Goal: Information Seeking & Learning: Learn about a topic

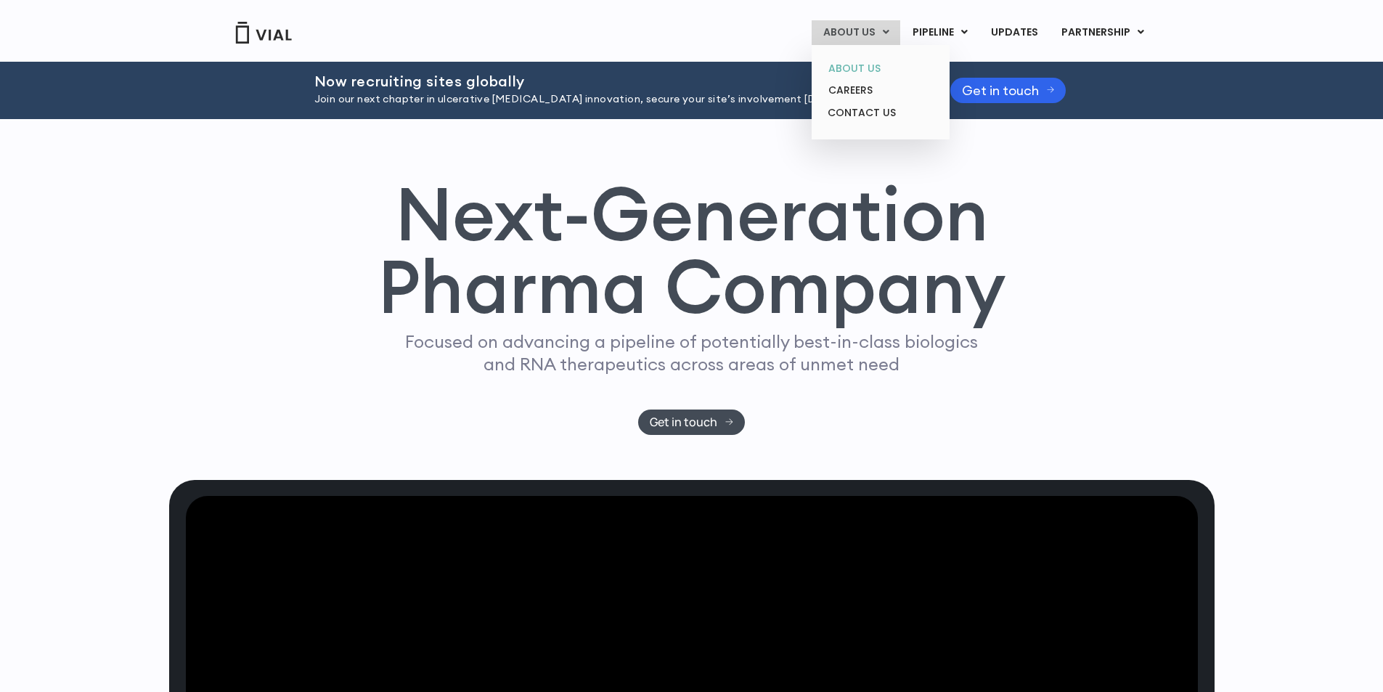
click at [857, 69] on link "ABOUT US" at bounding box center [880, 68] width 127 height 23
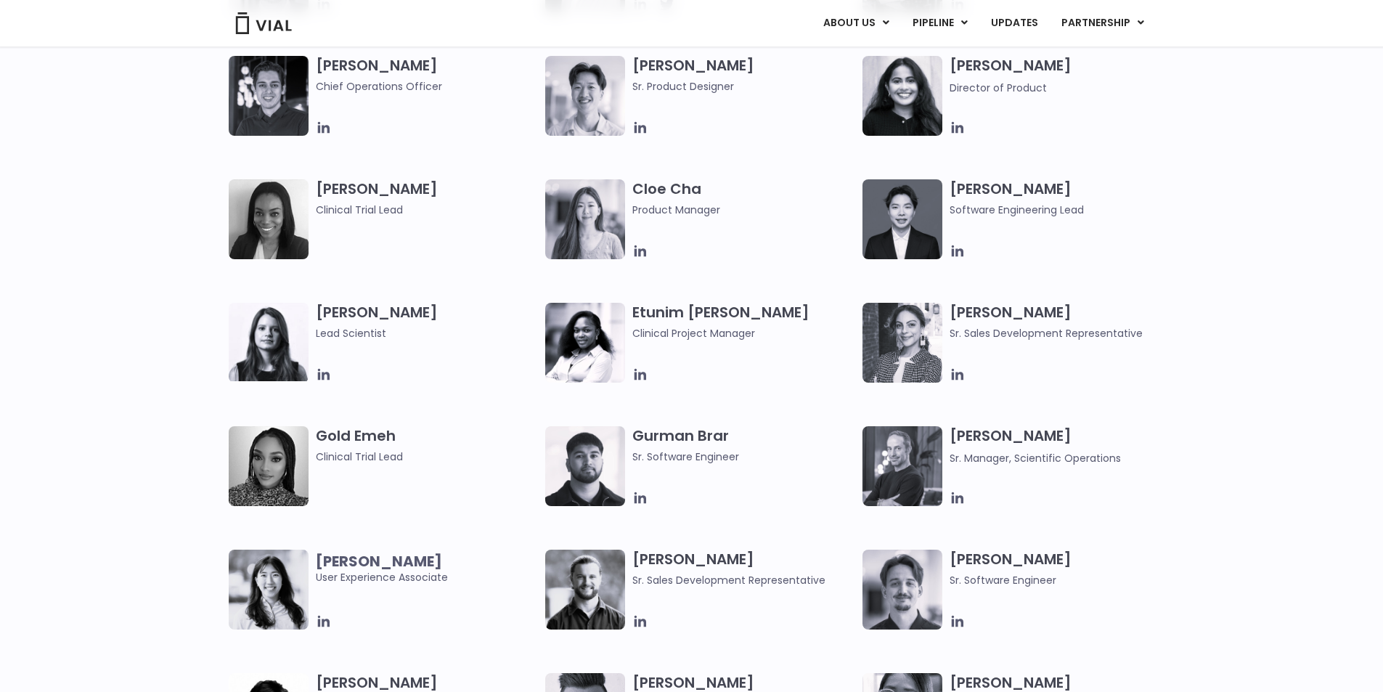
scroll to position [1234, 0]
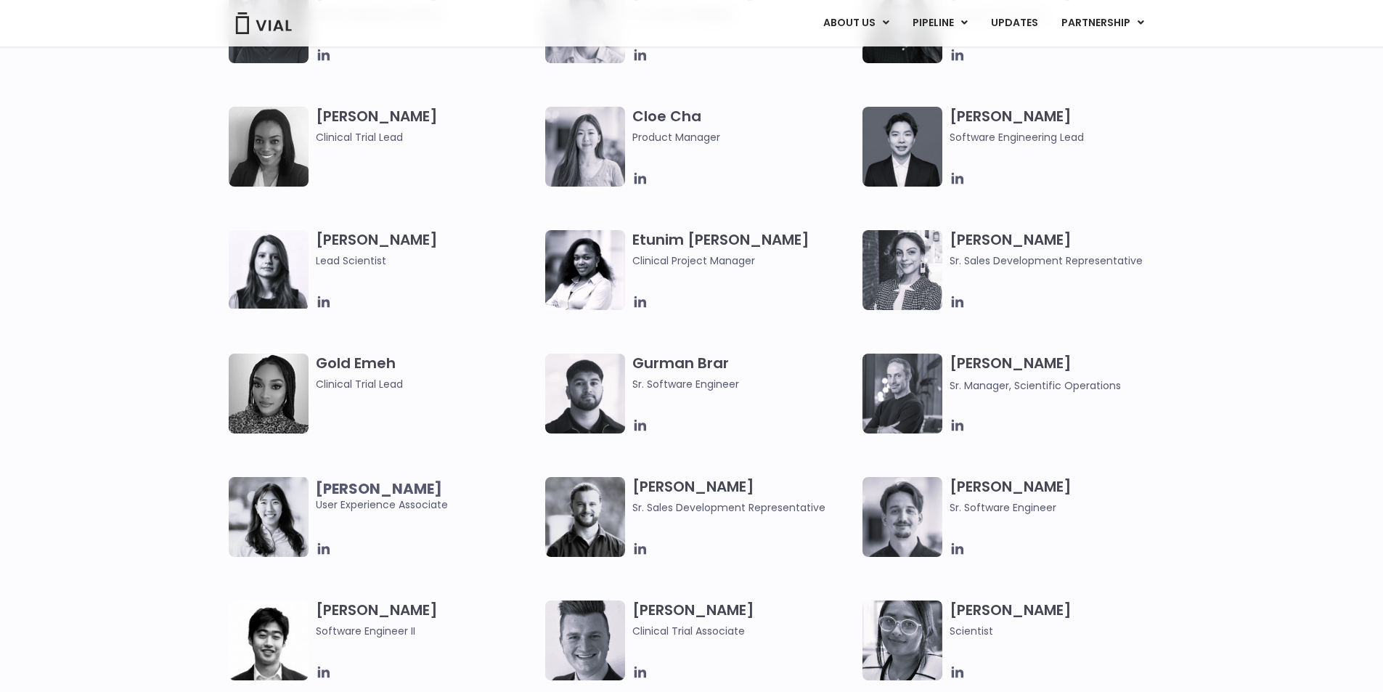
click at [272, 517] on img at bounding box center [269, 517] width 80 height 80
